Goal: Task Accomplishment & Management: Manage account settings

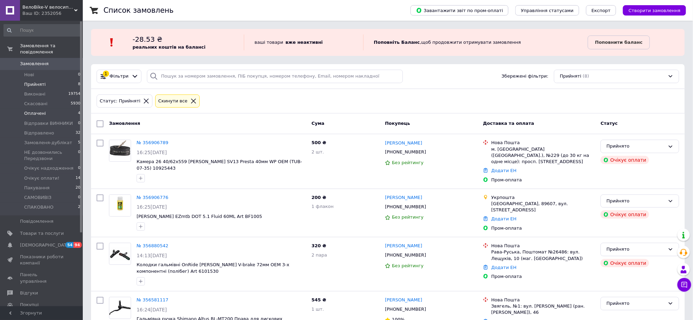
click at [40, 110] on span "Оплачені" at bounding box center [35, 113] width 22 height 6
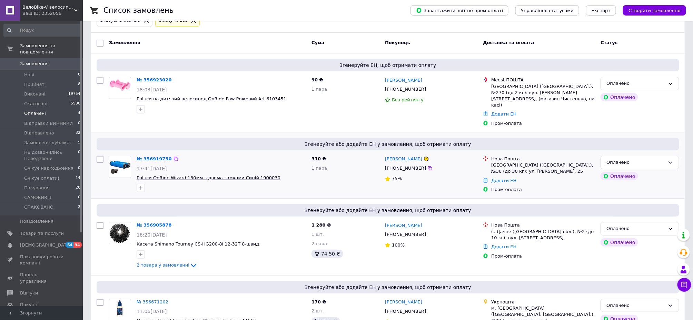
scroll to position [98, 0]
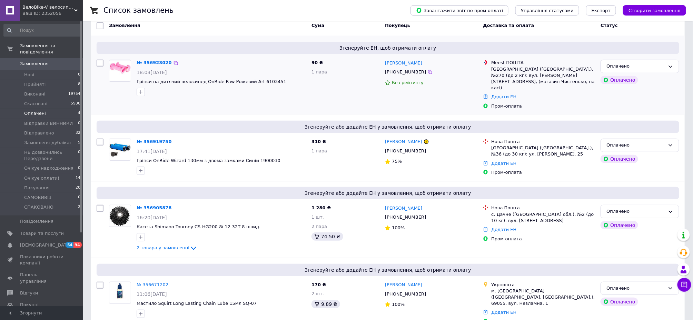
click at [122, 70] on img at bounding box center [119, 71] width 21 height 20
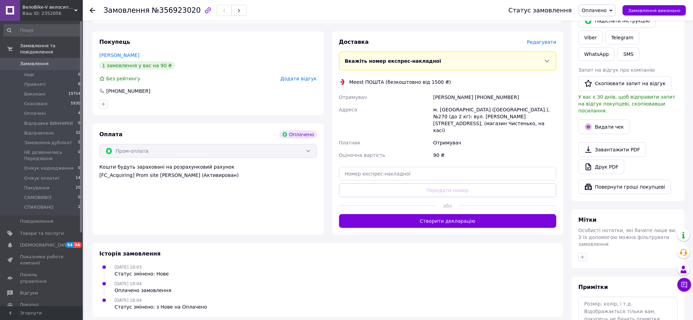
scroll to position [138, 0]
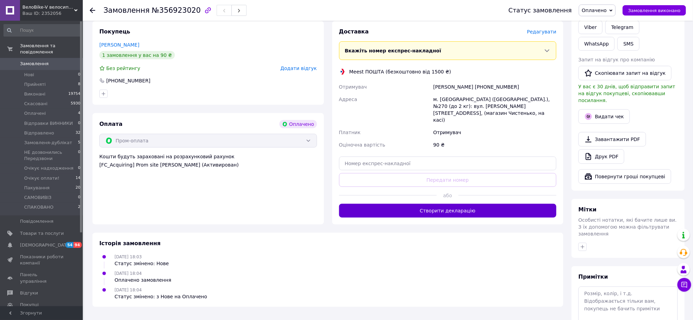
click at [443, 204] on button "Створити декларацію" at bounding box center [448, 211] width 218 height 14
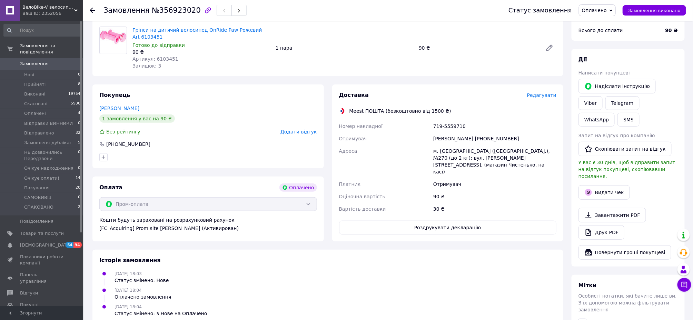
scroll to position [74, 0]
click at [608, 226] on link "Друк PDF" at bounding box center [601, 233] width 46 height 14
click at [445, 221] on button "Роздрукувати декларацію" at bounding box center [448, 228] width 218 height 14
click at [45, 109] on li "Оплачені 4" at bounding box center [42, 114] width 85 height 10
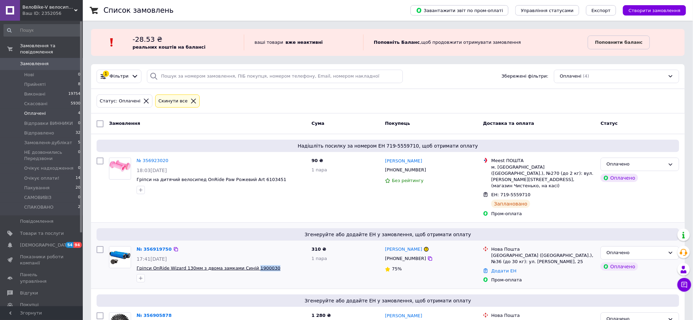
drag, startPoint x: 266, startPoint y: 256, endPoint x: 247, endPoint y: 253, distance: 19.9
click at [247, 265] on span "Гріпси OnRide Wizard 130мм з двома замками Синій 1900030" at bounding box center [221, 268] width 169 height 7
copy span "1900030"
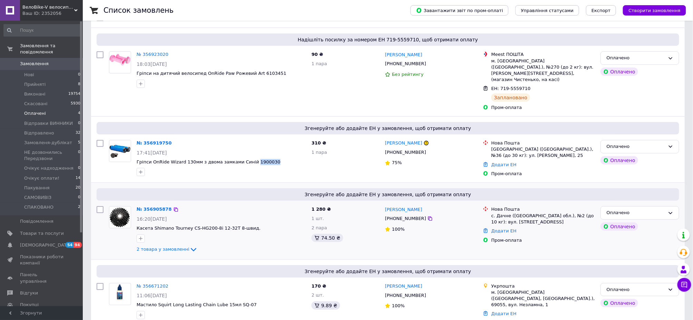
scroll to position [108, 0]
click at [151, 245] on span "2 товара у замовленні" at bounding box center [163, 247] width 53 height 5
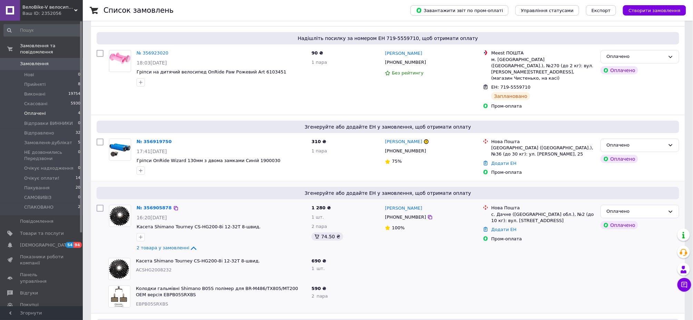
click at [123, 205] on img at bounding box center [119, 215] width 21 height 21
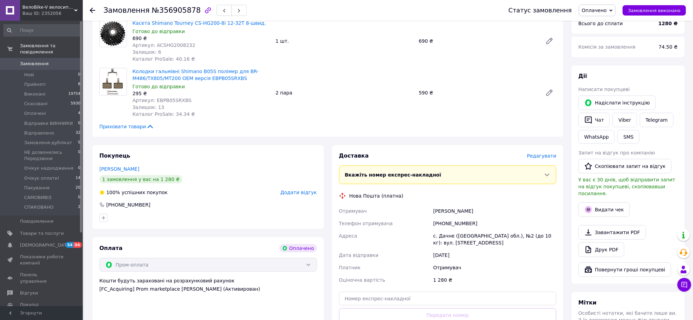
scroll to position [138, 0]
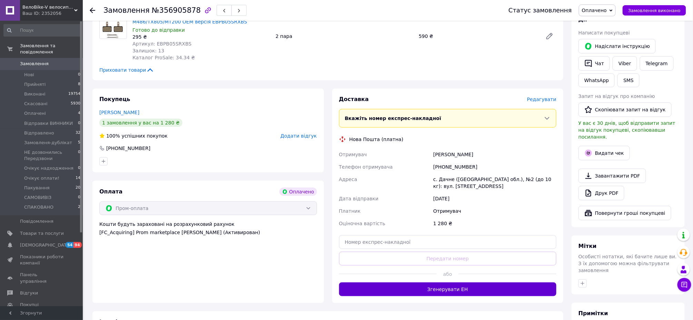
click at [459, 287] on button "Згенерувати ЕН" at bounding box center [448, 290] width 218 height 14
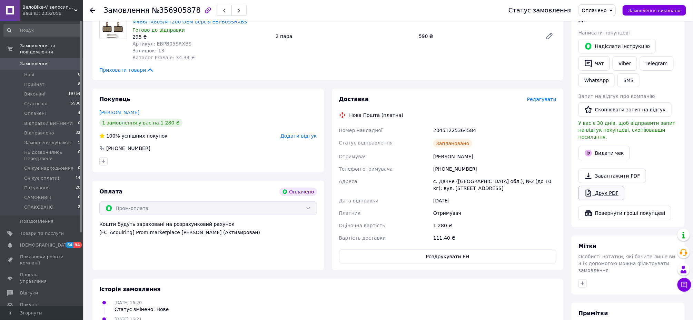
click at [596, 187] on link "Друк PDF" at bounding box center [601, 193] width 46 height 14
